Goal: Register for event/course

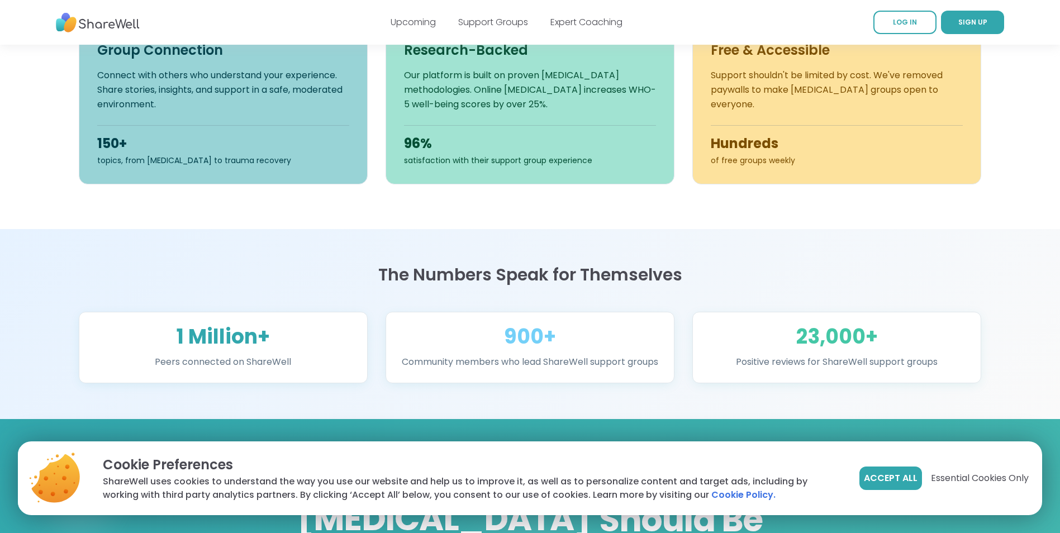
scroll to position [614, 0]
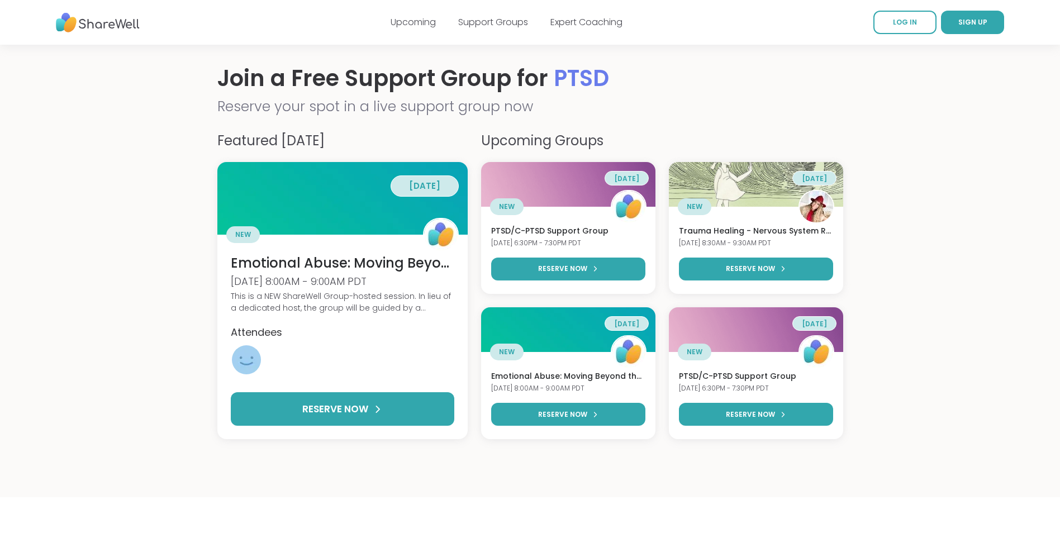
click at [447, 493] on div "Featured Today in 2 days NEW Emotional Abuse: Moving Beyond the Pain Fri, Oct 1…" at bounding box center [530, 314] width 644 height 367
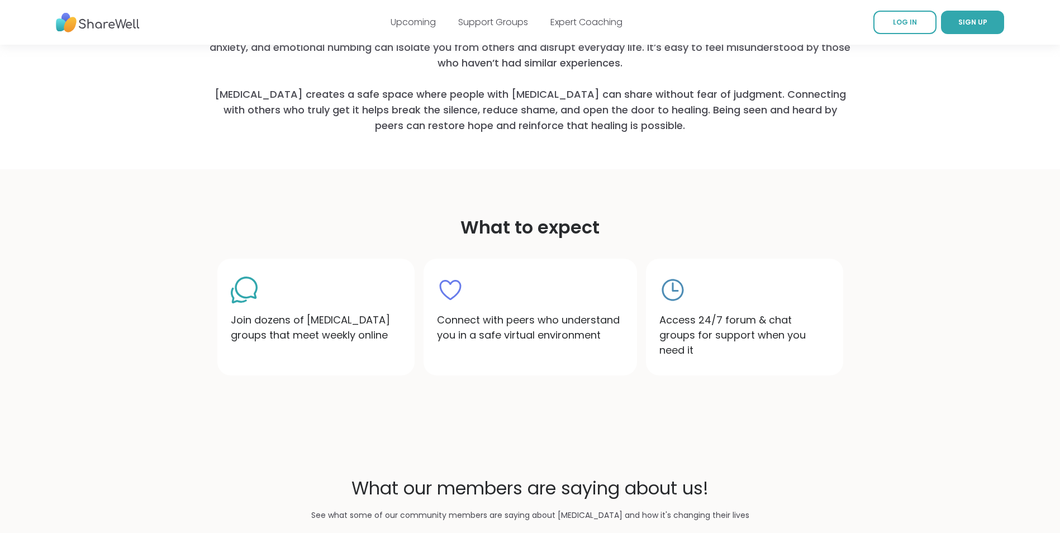
scroll to position [614, 0]
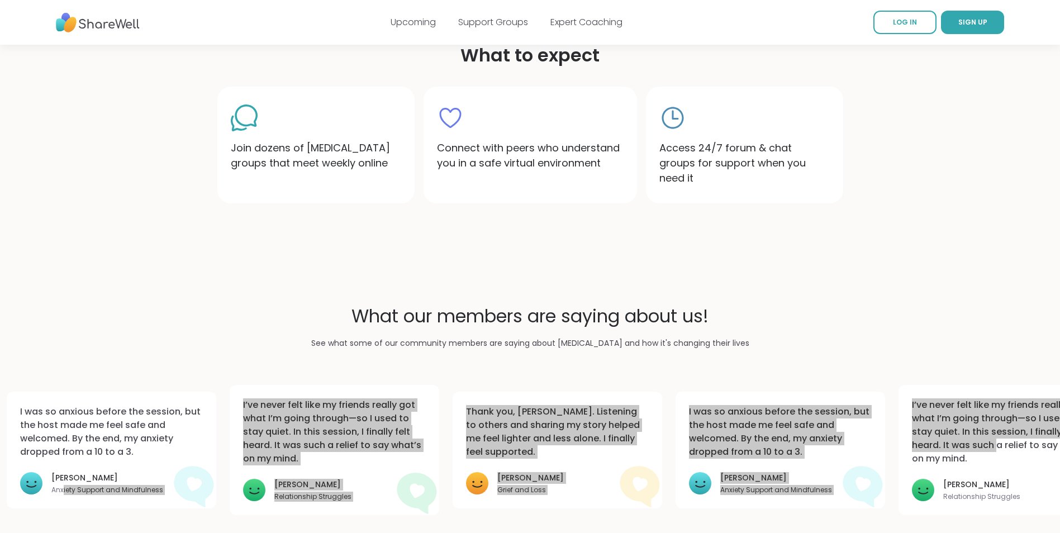
click at [62, 532] on html "Upcoming Support Groups Expert Coaching LOG IN SIGN UP Join a Free Support Grou…" at bounding box center [530, 156] width 1060 height 1755
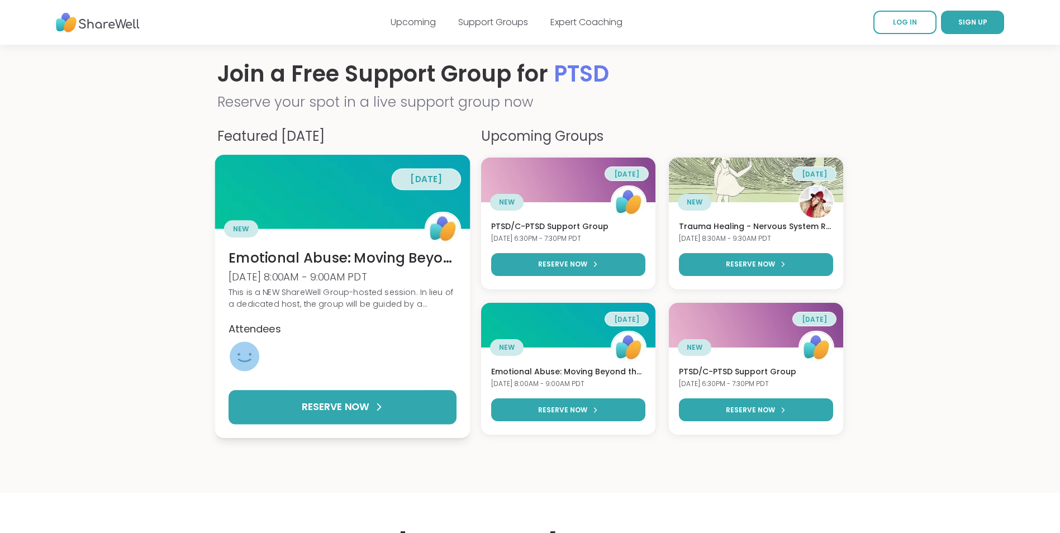
scroll to position [0, 0]
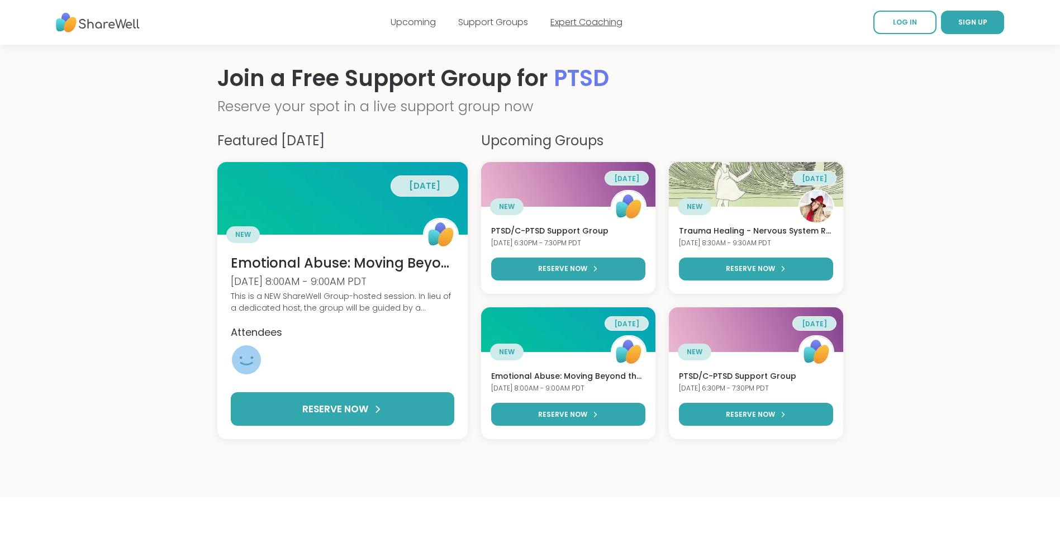
drag, startPoint x: 719, startPoint y: 68, endPoint x: 611, endPoint y: 19, distance: 118.3
click at [721, 68] on h1 "Join a Free Support Group for PTSD" at bounding box center [530, 78] width 626 height 31
drag, startPoint x: 1015, startPoint y: 1, endPoint x: 982, endPoint y: 428, distance: 428.1
drag, startPoint x: 664, startPoint y: 54, endPoint x: 997, endPoint y: 186, distance: 358.8
